Goal: Task Accomplishment & Management: Manage account settings

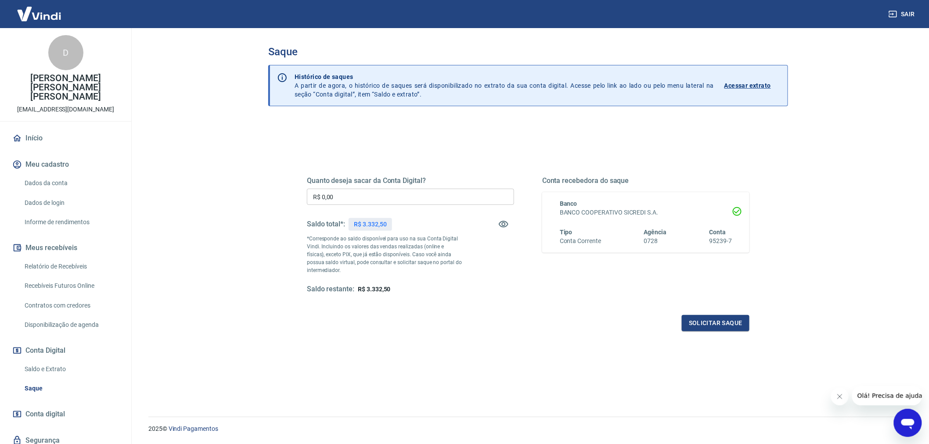
click at [759, 86] on p "Acessar extrato" at bounding box center [747, 85] width 47 height 9
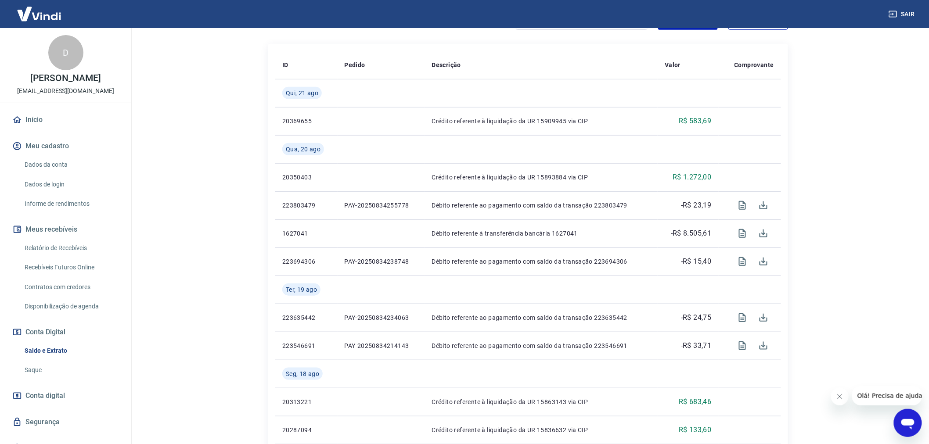
scroll to position [195, 0]
click at [76, 257] on link "Relatório de Recebíveis" at bounding box center [71, 248] width 100 height 18
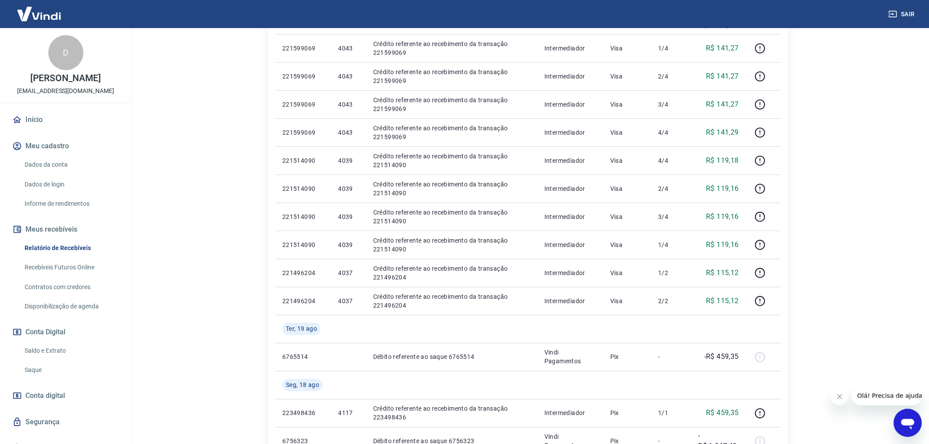
scroll to position [439, 0]
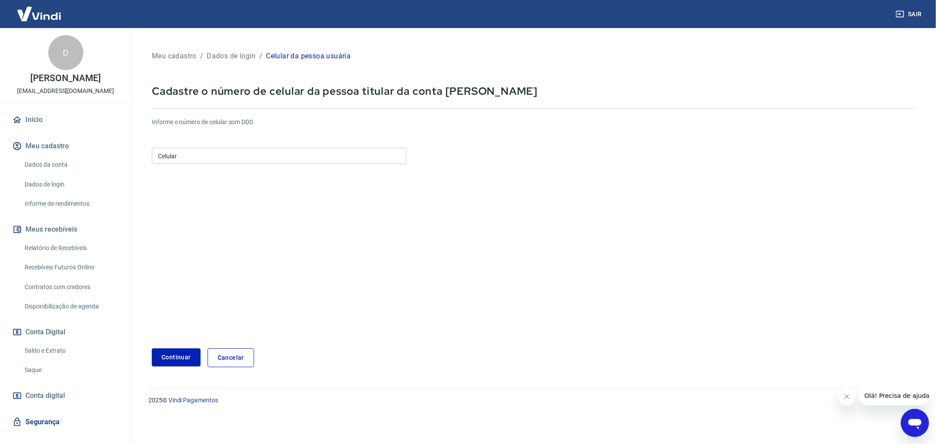
click at [212, 156] on input "Celular" at bounding box center [279, 156] width 255 height 16
click at [185, 156] on input "(18" at bounding box center [279, 156] width 255 height 16
type input "(18"
drag, startPoint x: 176, startPoint y: 153, endPoint x: 139, endPoint y: 151, distance: 37.4
click at [139, 151] on div "Meu cadastro / Dados de login / Celular da pessoa usuária Cadastre o número de …" at bounding box center [534, 203] width 806 height 350
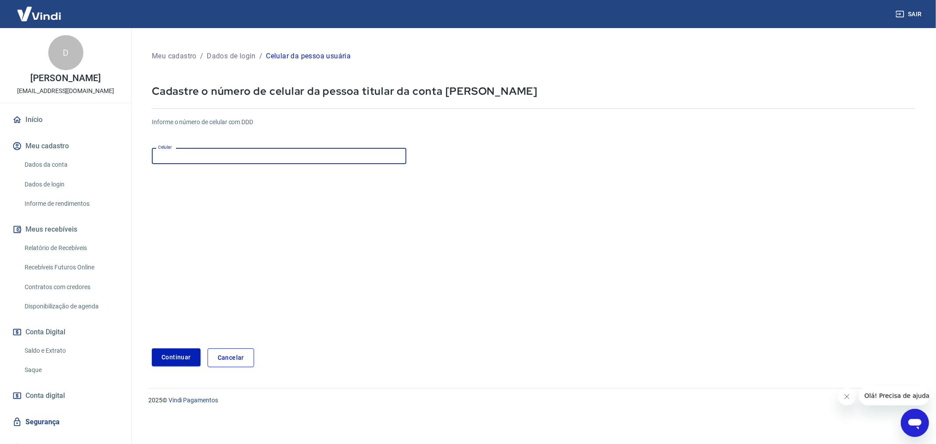
click at [201, 153] on input "Celular" at bounding box center [279, 156] width 255 height 16
click at [201, 152] on input "Celular" at bounding box center [279, 156] width 255 height 16
drag, startPoint x: 201, startPoint y: 152, endPoint x: 212, endPoint y: 156, distance: 12.1
click at [202, 155] on input "Celular" at bounding box center [279, 156] width 255 height 16
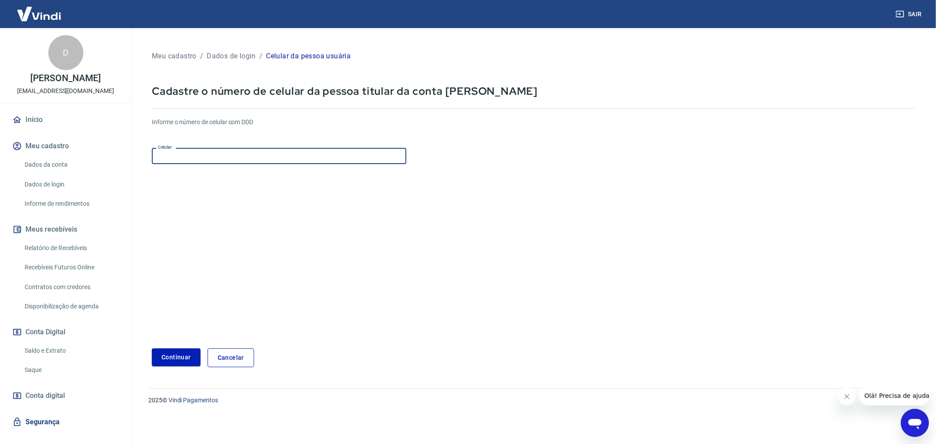
drag, startPoint x: 357, startPoint y: 183, endPoint x: 261, endPoint y: 164, distance: 97.9
click at [355, 183] on form "Informe o número de celular com DDD Celular Celular Continuar Cancelar" at bounding box center [533, 239] width 763 height 257
drag, startPoint x: 149, startPoint y: 164, endPoint x: 143, endPoint y: 165, distance: 6.2
click at [144, 165] on div "Meu cadastro / Dados de login / Celular da pessoa usuária Cadastre o número de …" at bounding box center [533, 208] width 785 height 339
click at [191, 154] on input "Celular" at bounding box center [279, 156] width 255 height 16
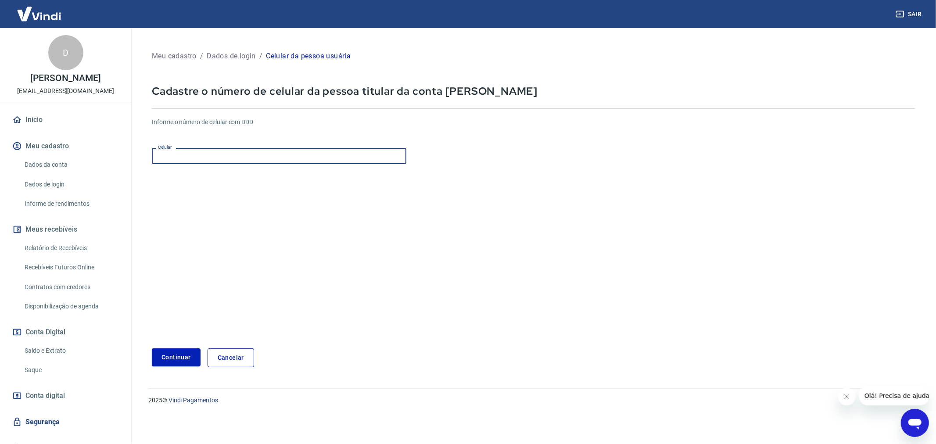
paste input "[PHONE_NUMBER]"
type input "[PHONE_NUMBER]"
click at [180, 351] on button "Continuar" at bounding box center [176, 358] width 49 height 18
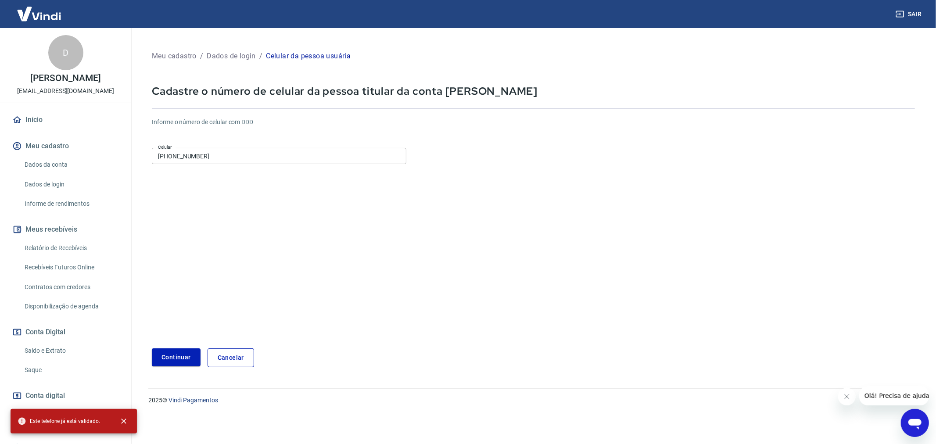
click at [222, 354] on link "Cancelar" at bounding box center [231, 358] width 47 height 19
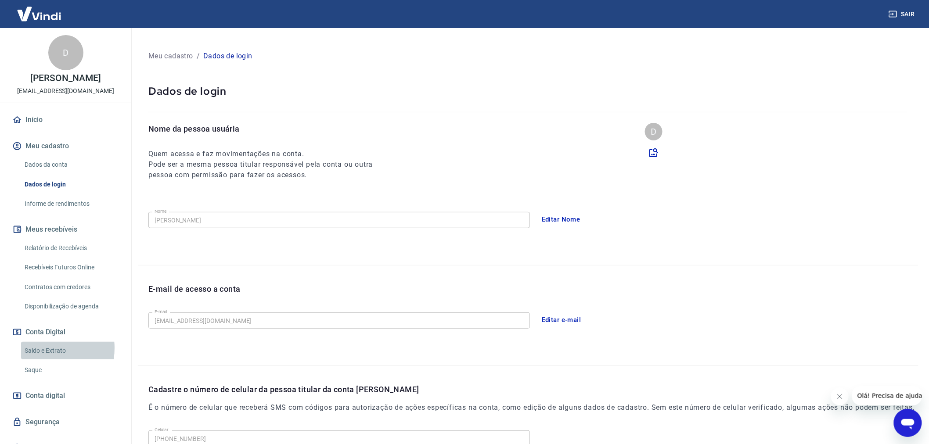
click at [43, 357] on link "Saldo e Extrato" at bounding box center [71, 351] width 100 height 18
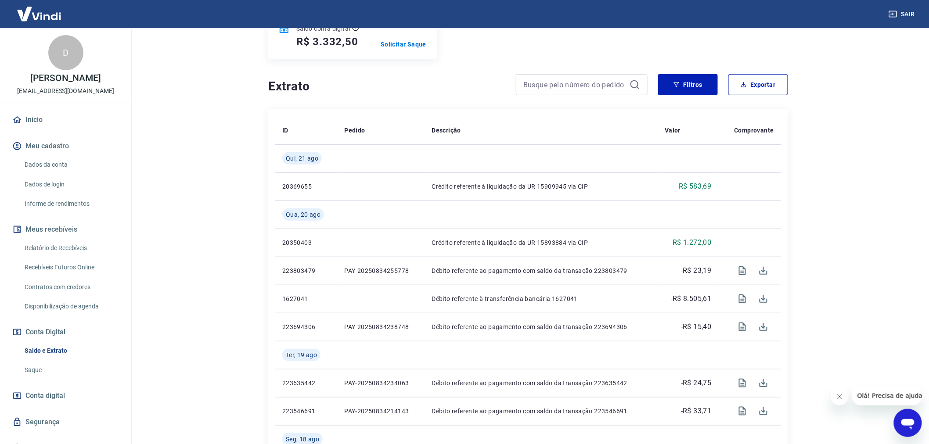
scroll to position [146, 0]
